Goal: Check status: Check status

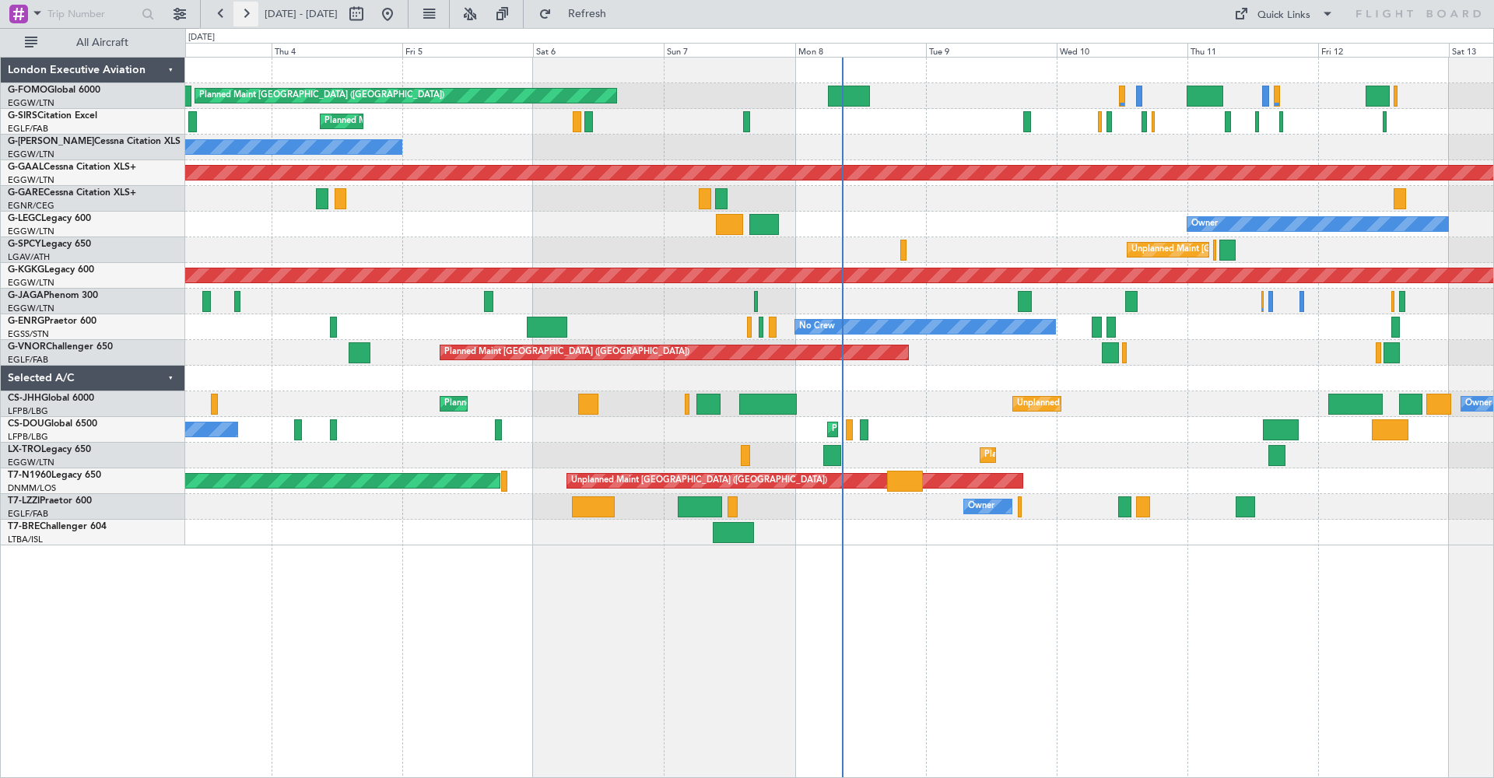
click at [248, 16] on button at bounding box center [245, 14] width 25 height 25
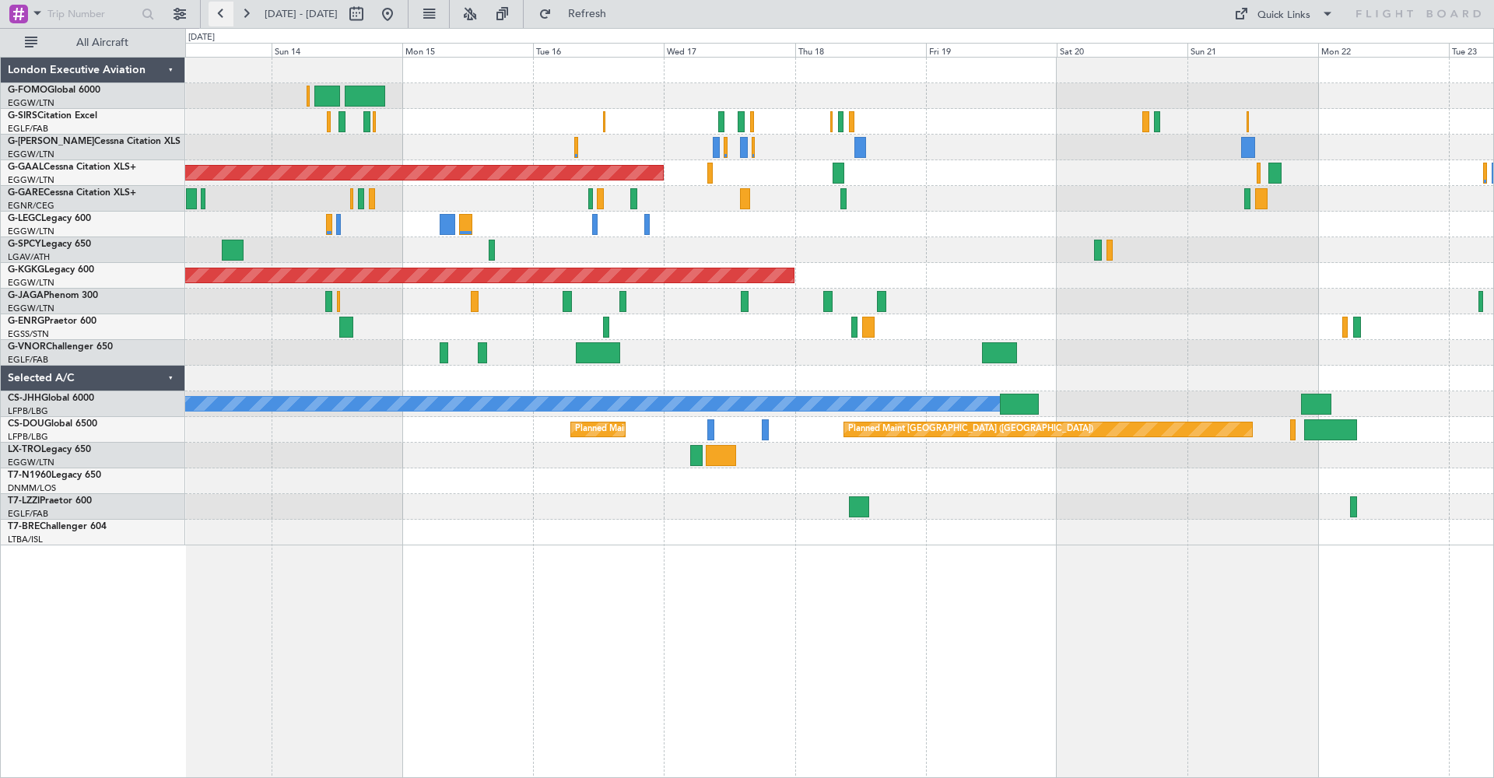
click at [224, 23] on button at bounding box center [221, 14] width 25 height 25
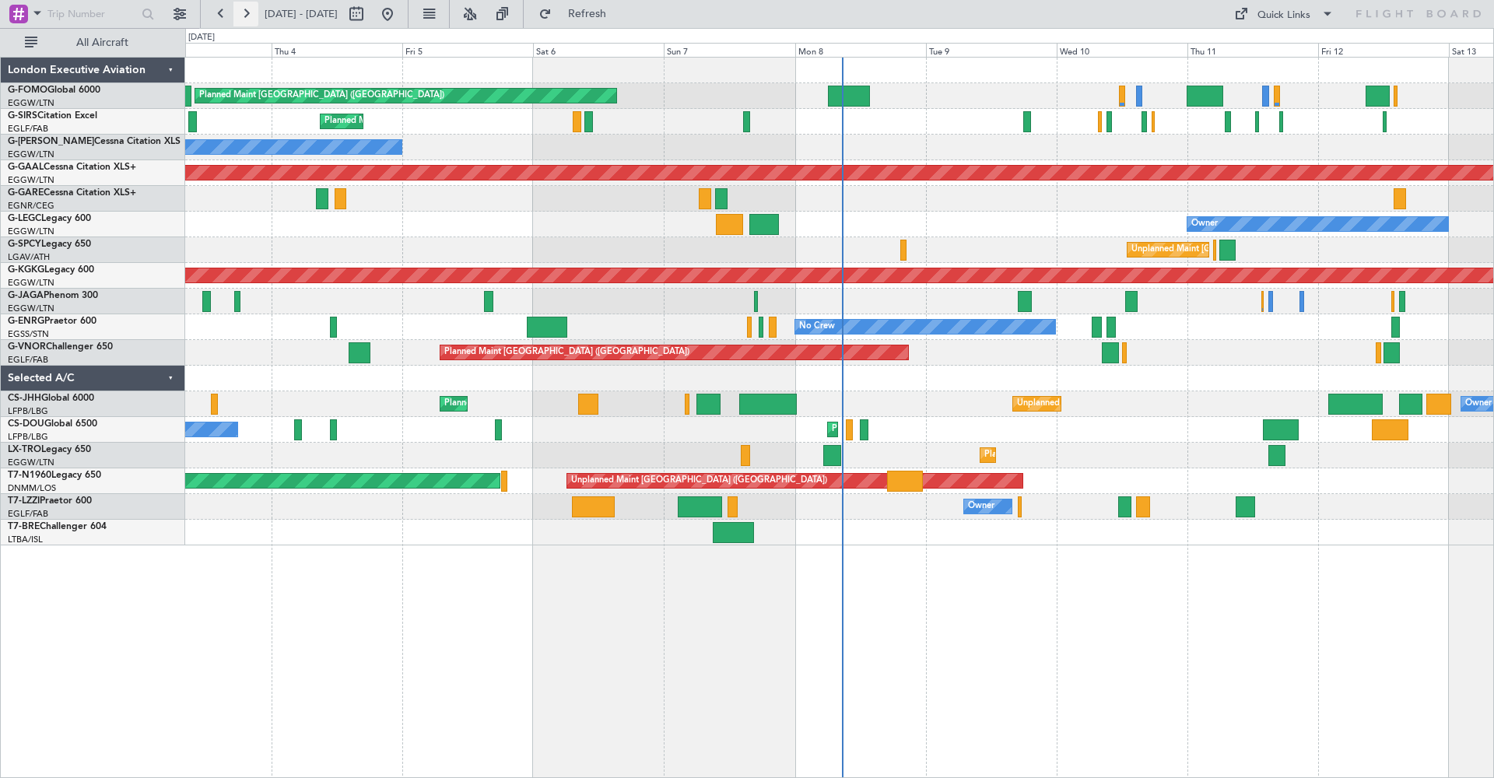
click at [247, 19] on button at bounding box center [245, 14] width 25 height 25
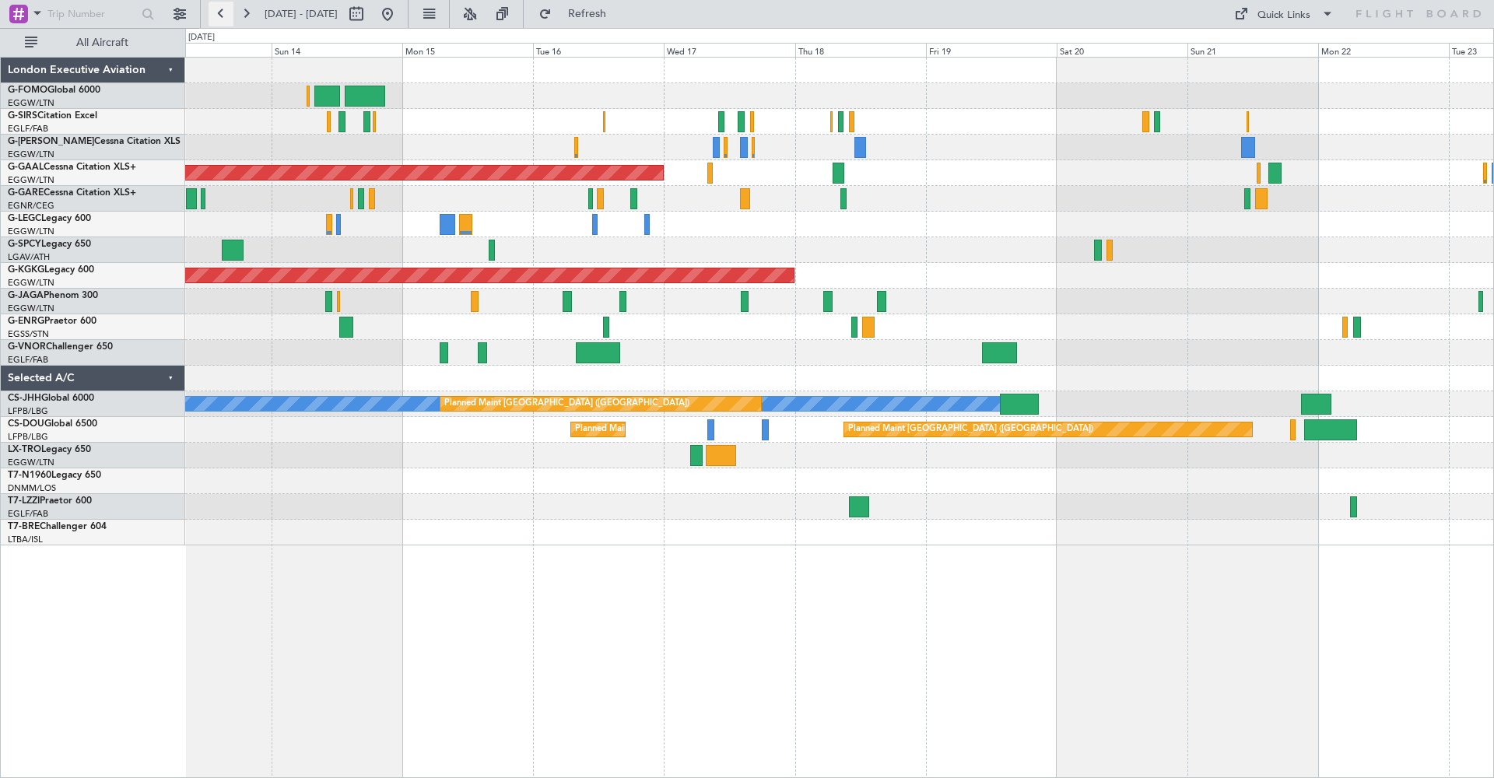
click at [229, 15] on button at bounding box center [221, 14] width 25 height 25
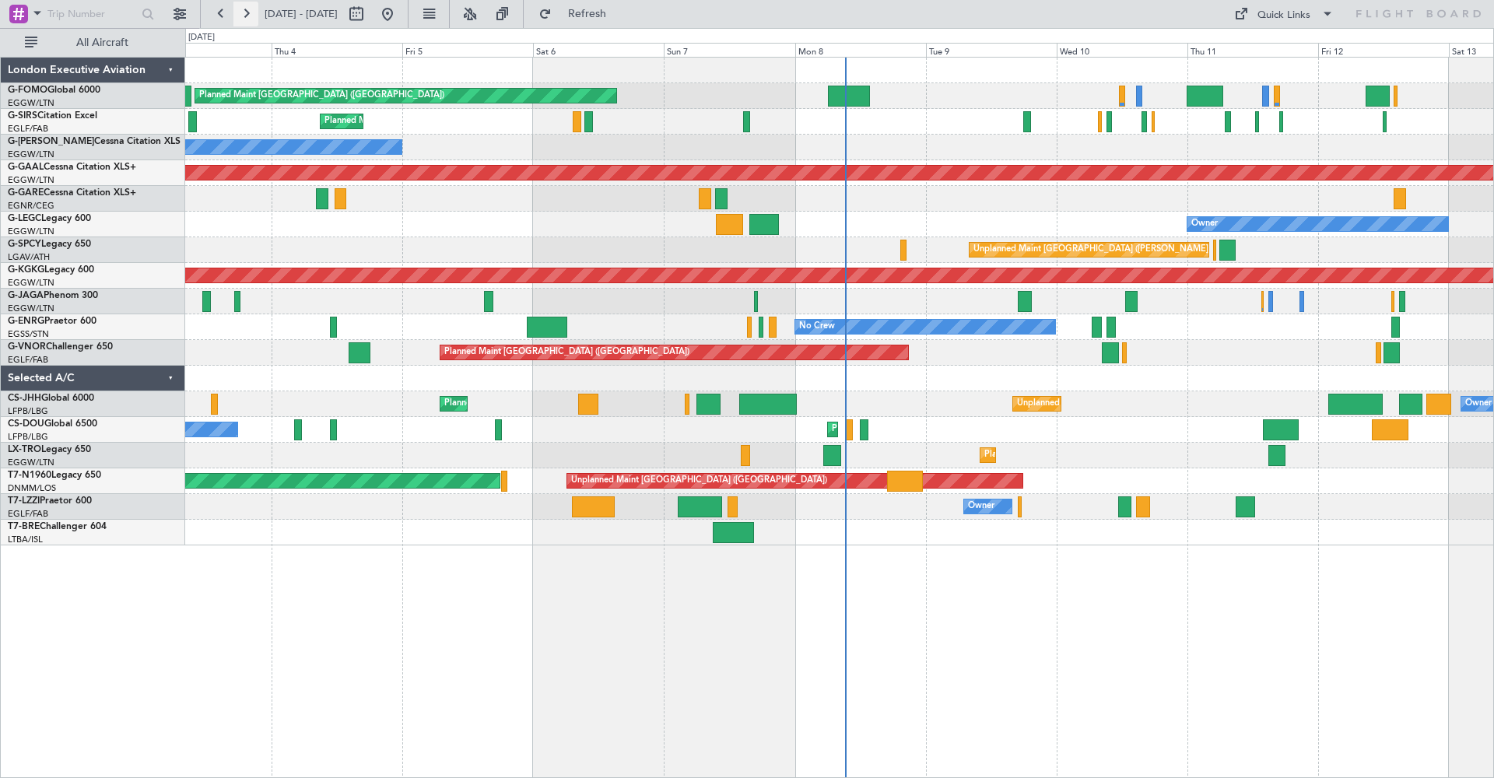
click at [246, 9] on button at bounding box center [245, 14] width 25 height 25
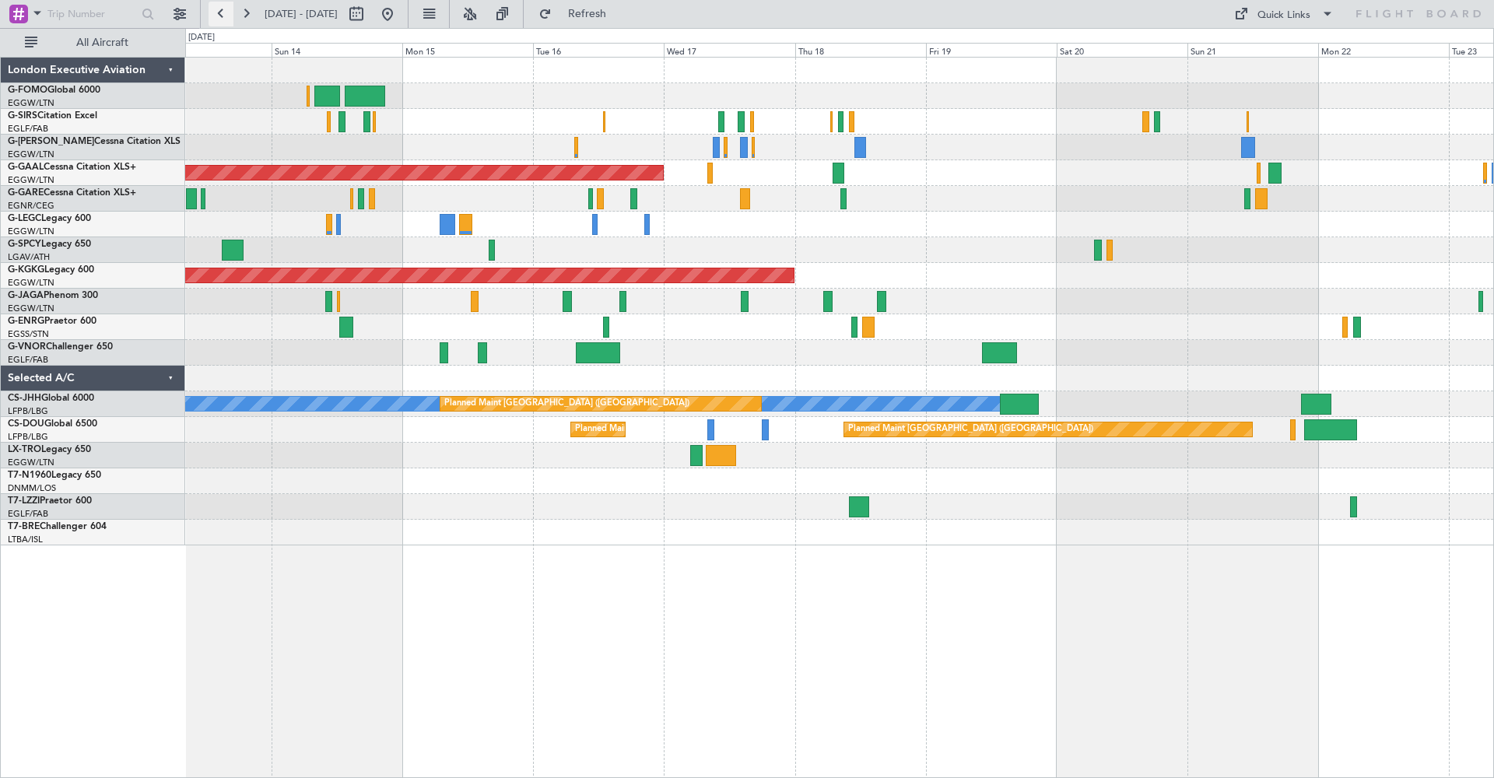
click at [218, 13] on button at bounding box center [221, 14] width 25 height 25
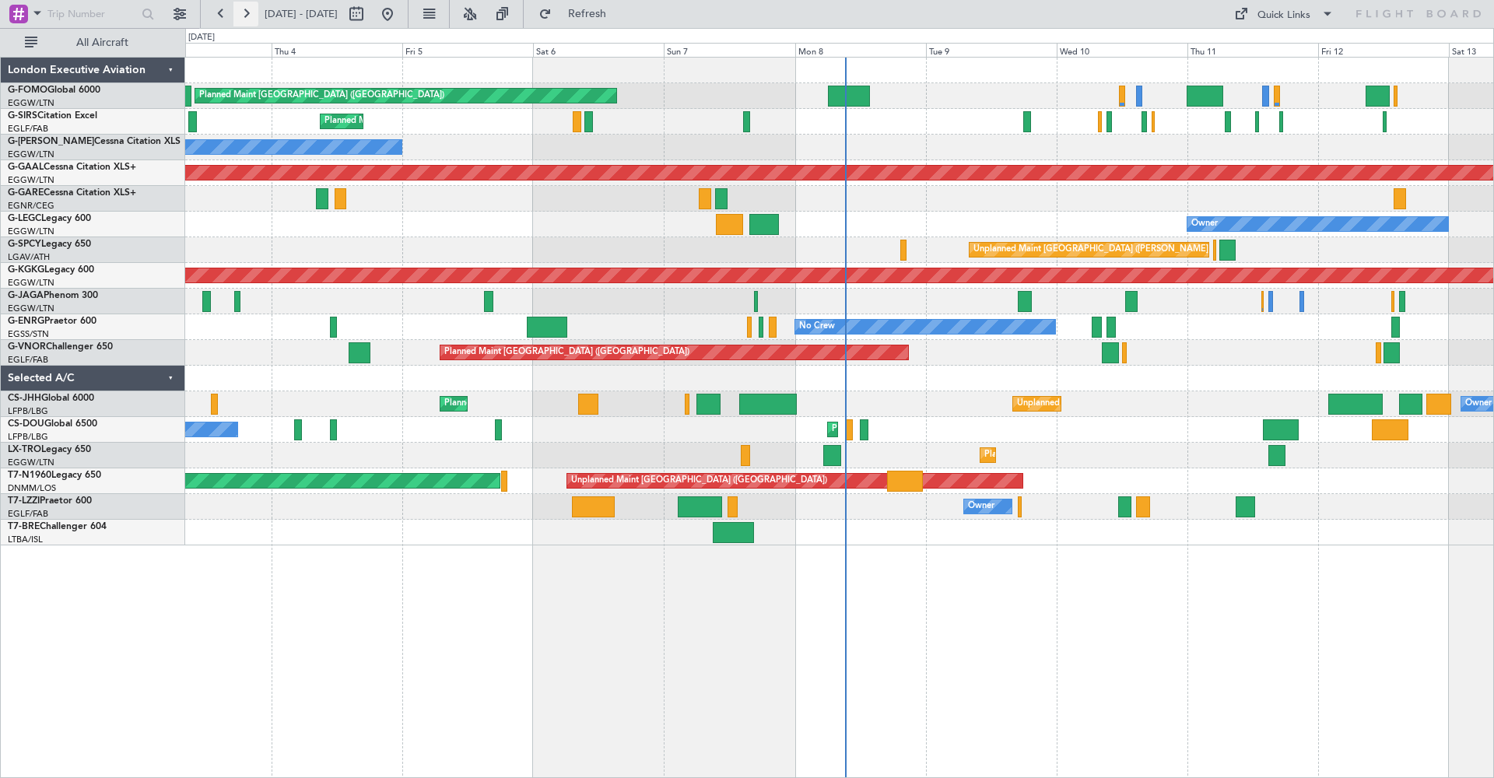
click at [248, 17] on button at bounding box center [245, 14] width 25 height 25
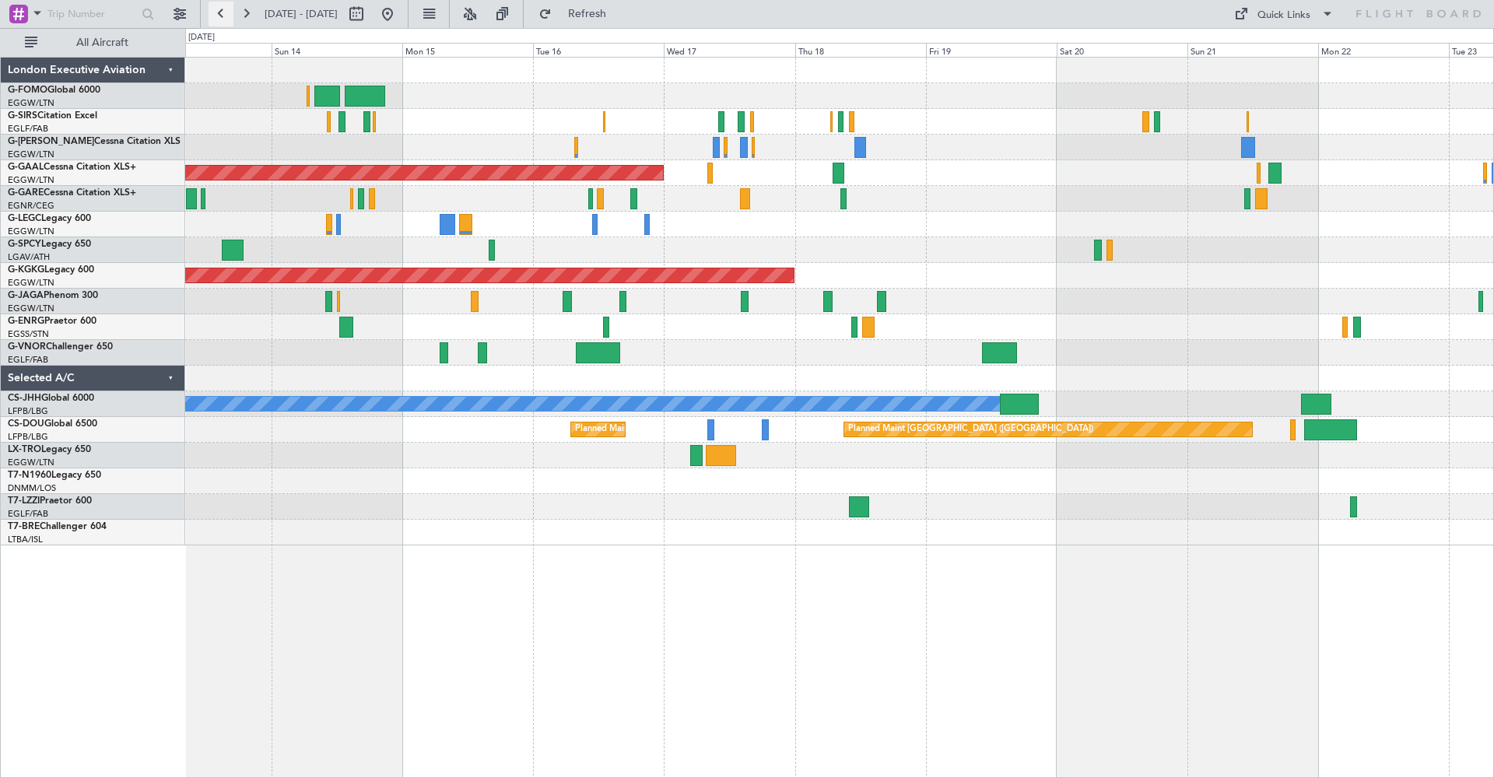
click at [213, 9] on button at bounding box center [221, 14] width 25 height 25
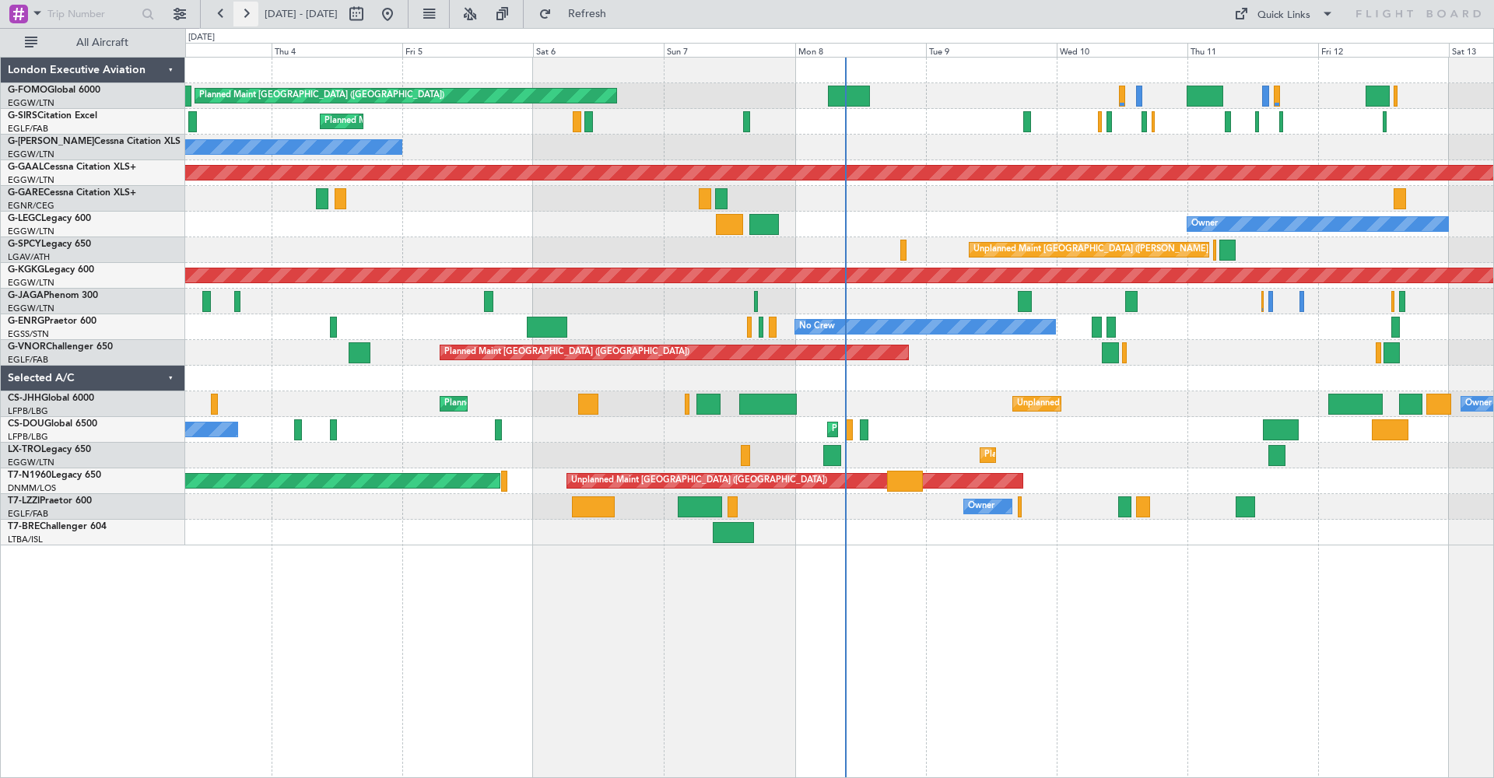
click at [249, 12] on button at bounding box center [245, 14] width 25 height 25
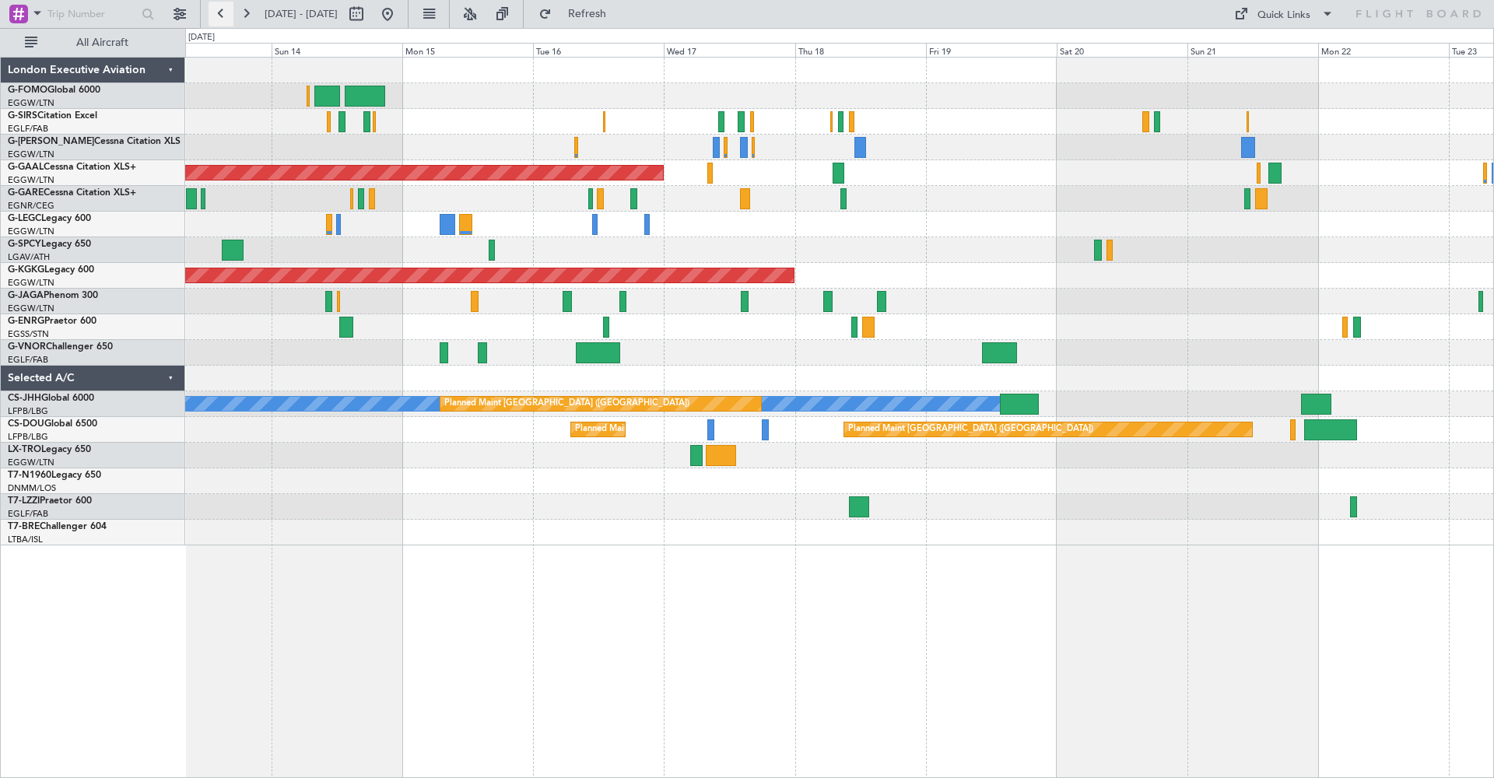
click at [218, 15] on button at bounding box center [221, 14] width 25 height 25
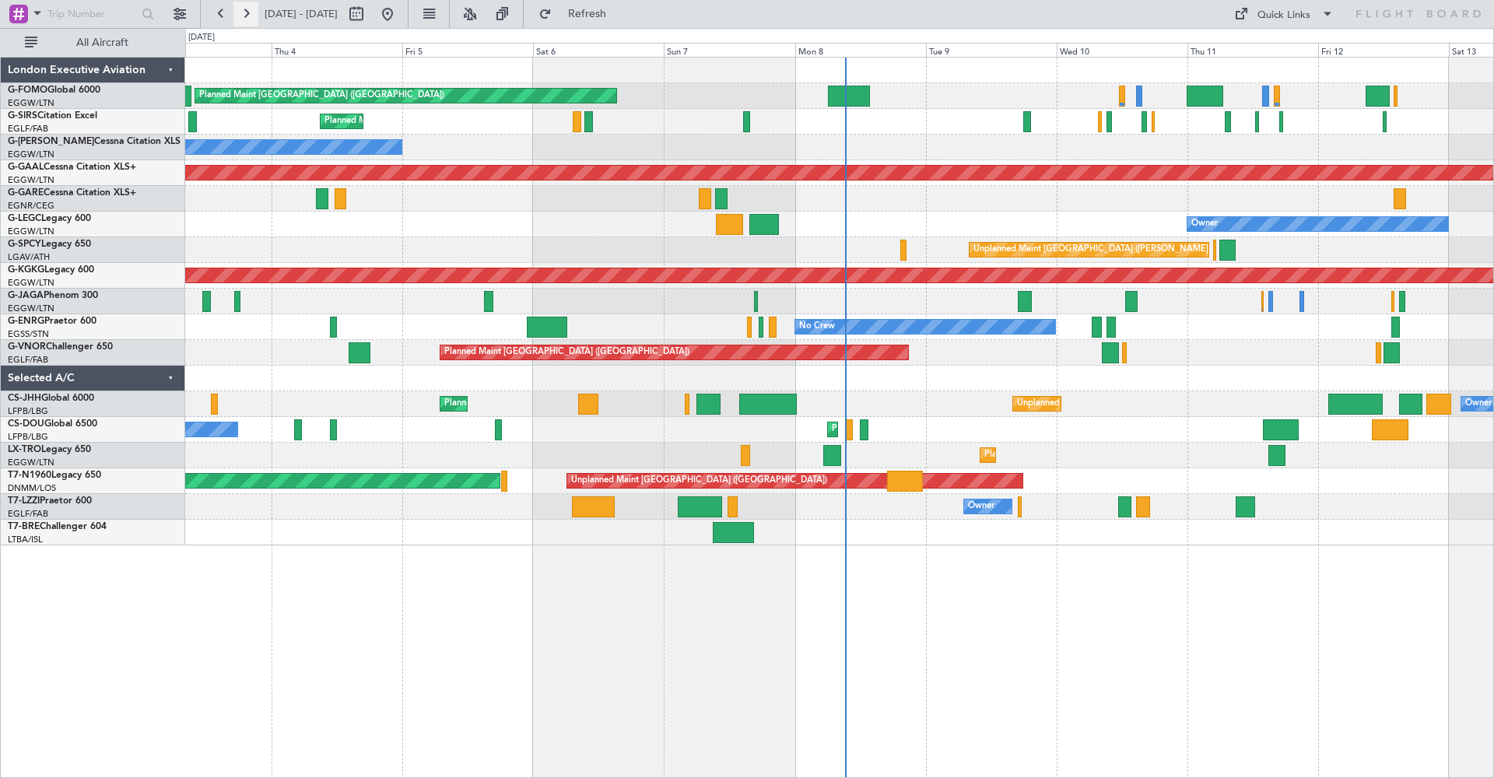
click at [248, 16] on button at bounding box center [245, 14] width 25 height 25
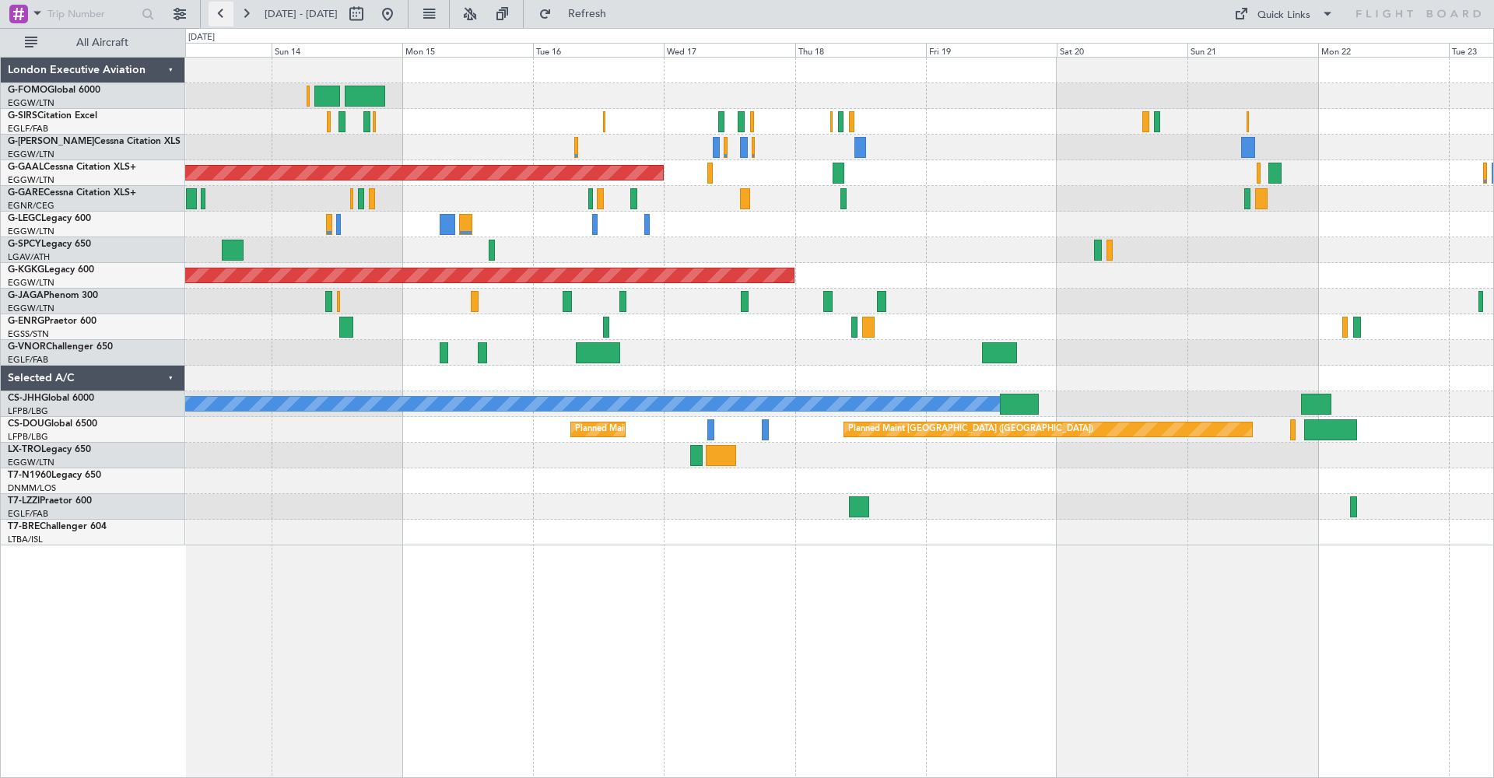
click at [219, 14] on button at bounding box center [221, 14] width 25 height 25
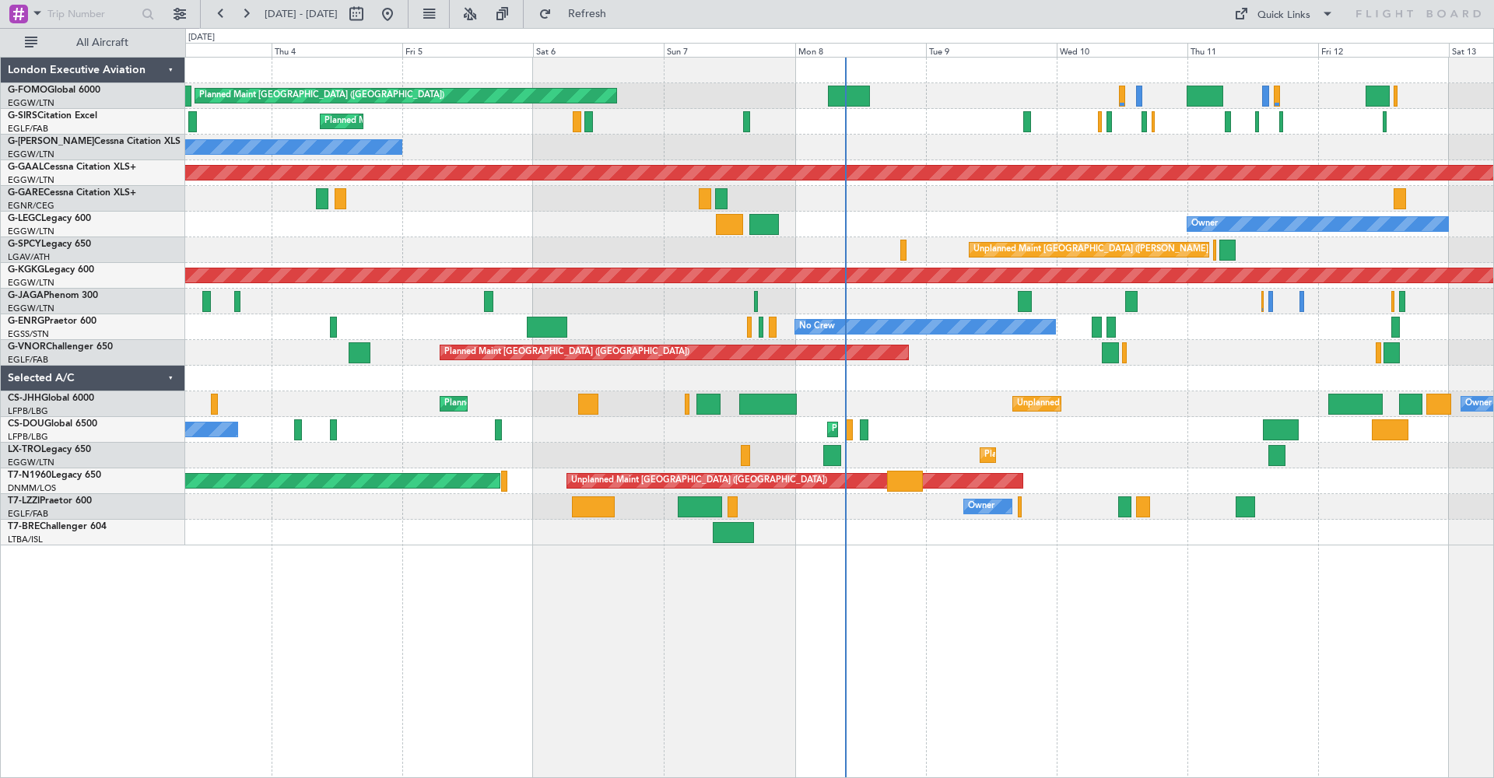
click at [1141, 118] on div "Planned Maint [GEOGRAPHIC_DATA] ([GEOGRAPHIC_DATA])" at bounding box center [839, 122] width 1308 height 26
click at [241, 12] on button at bounding box center [245, 14] width 25 height 25
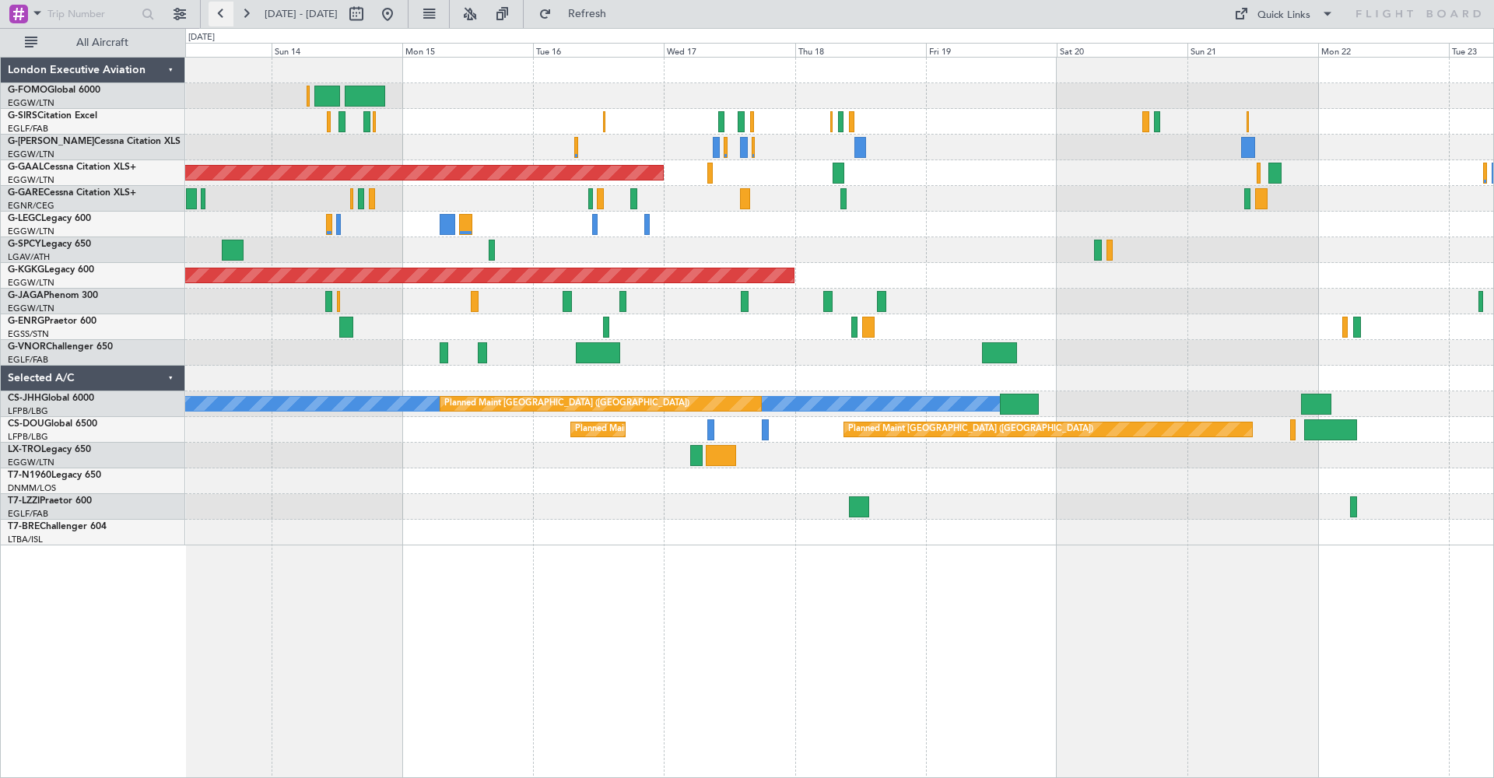
click at [216, 12] on button at bounding box center [221, 14] width 25 height 25
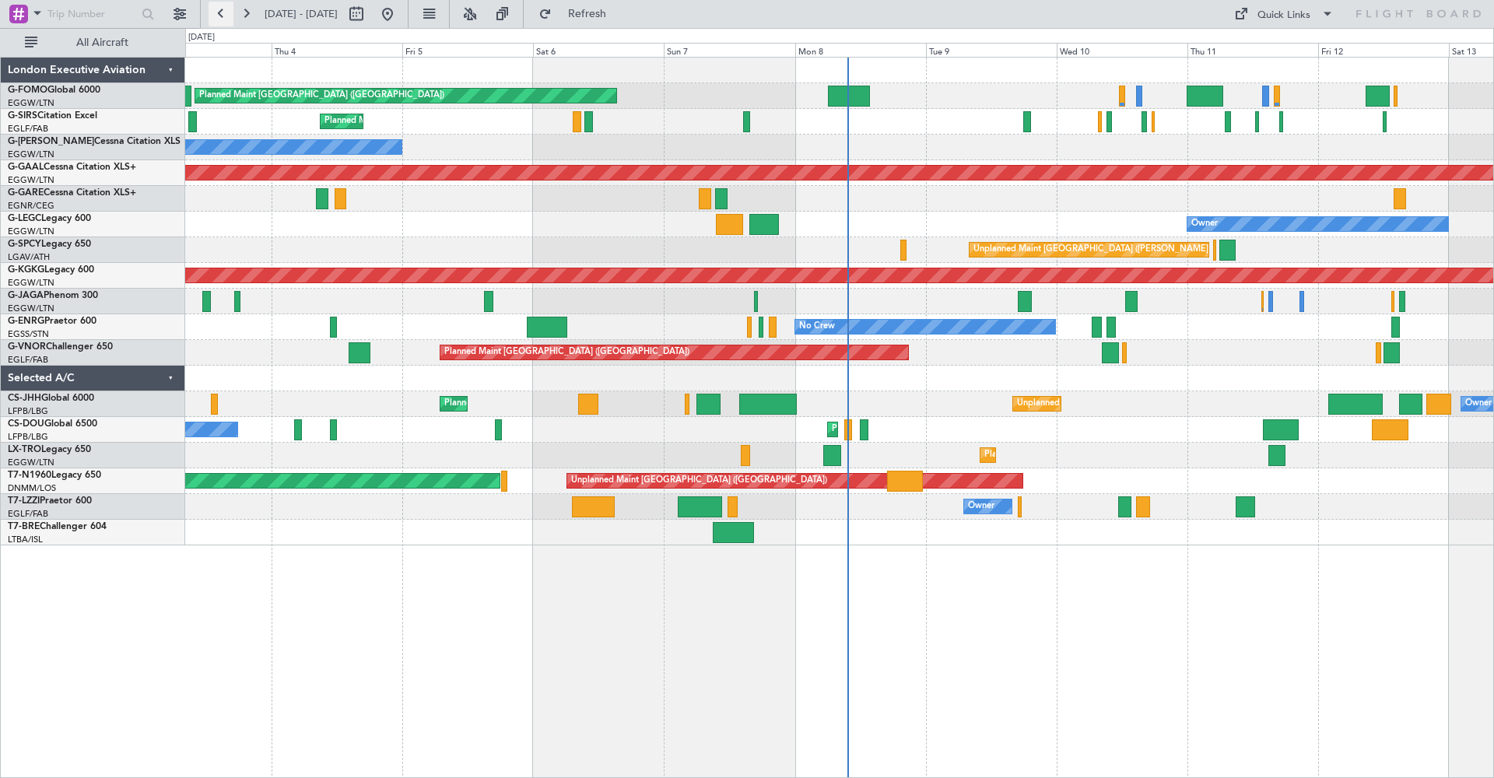
click at [225, 16] on button at bounding box center [221, 14] width 25 height 25
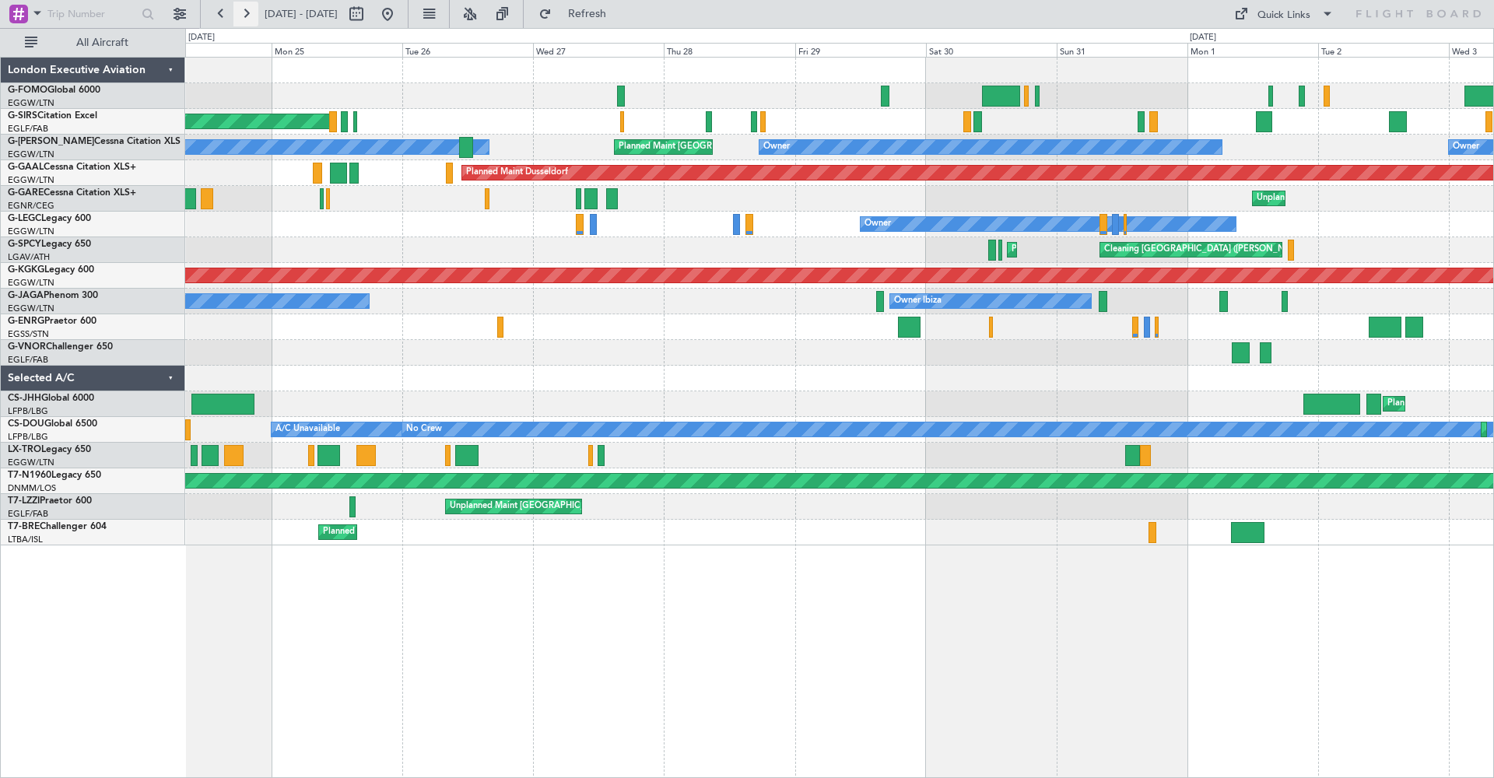
click at [239, 11] on button at bounding box center [245, 14] width 25 height 25
